Goal: Task Accomplishment & Management: Complete application form

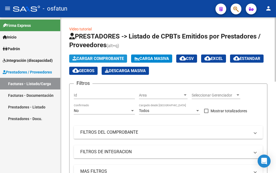
click at [95, 57] on span "Cargar Comprobante" at bounding box center [98, 58] width 51 height 5
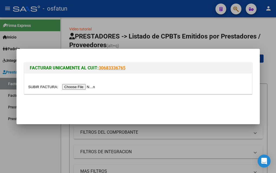
click at [82, 88] on input "file" at bounding box center [62, 87] width 69 height 6
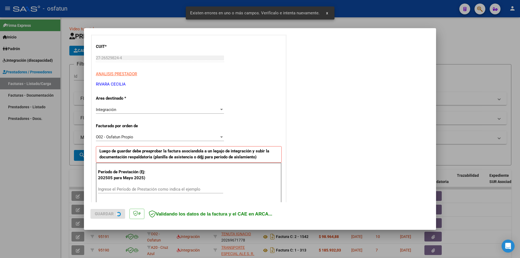
scroll to position [160, 0]
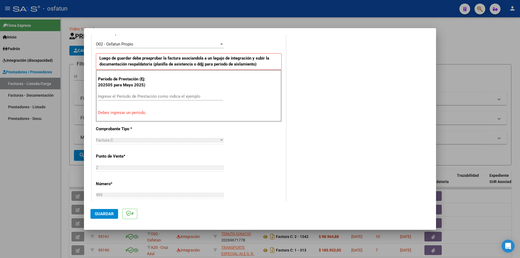
click at [105, 94] on input "Ingrese el Período de Prestación como indica el ejemplo" at bounding box center [160, 96] width 125 height 5
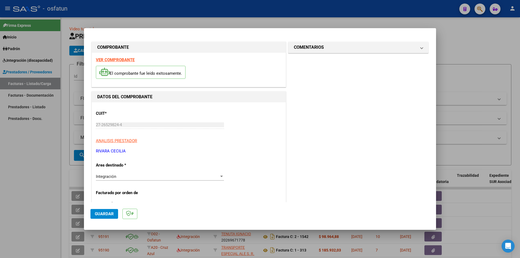
scroll to position [27, 0]
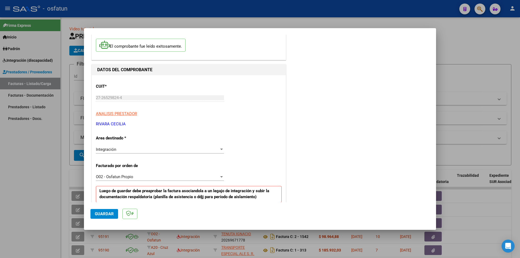
type input "202508"
click at [104, 172] on span "Guardar" at bounding box center [104, 213] width 19 height 5
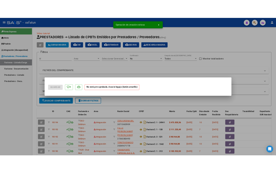
scroll to position [0, 0]
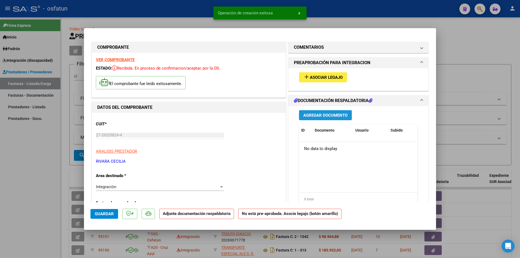
click at [276, 115] on span "Agregar Documento" at bounding box center [325, 115] width 44 height 5
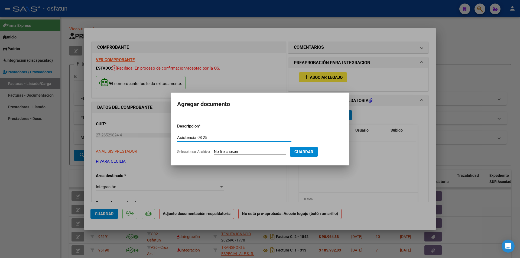
type input "Asistencia 08 25"
click at [237, 152] on input "Seleccionar Archivo" at bounding box center [250, 151] width 72 height 5
type input "C:\fakepath\WhatsApp Image [DATE] 7.03.24 PM.jpeg"
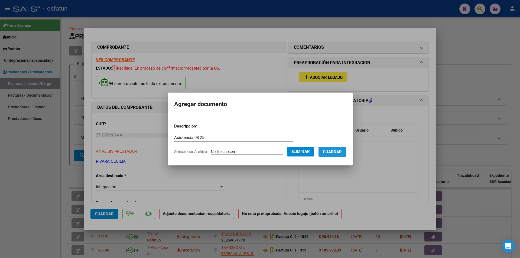
click at [276, 152] on span "Guardar" at bounding box center [332, 151] width 19 height 5
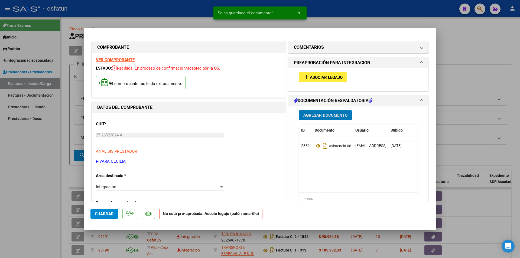
click at [276, 78] on span "Asociar Legajo" at bounding box center [326, 77] width 33 height 5
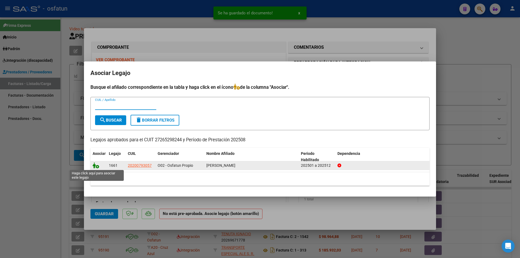
click at [96, 166] on icon at bounding box center [96, 165] width 6 height 6
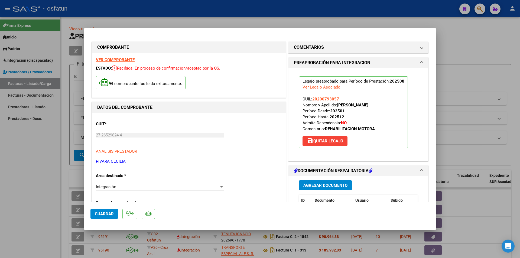
click at [105, 172] on span "Guardar" at bounding box center [104, 213] width 19 height 5
click at [27, 172] on div at bounding box center [260, 129] width 520 height 258
type input "$ 0,00"
